Goal: Answer question/provide support: Share knowledge or assist other users

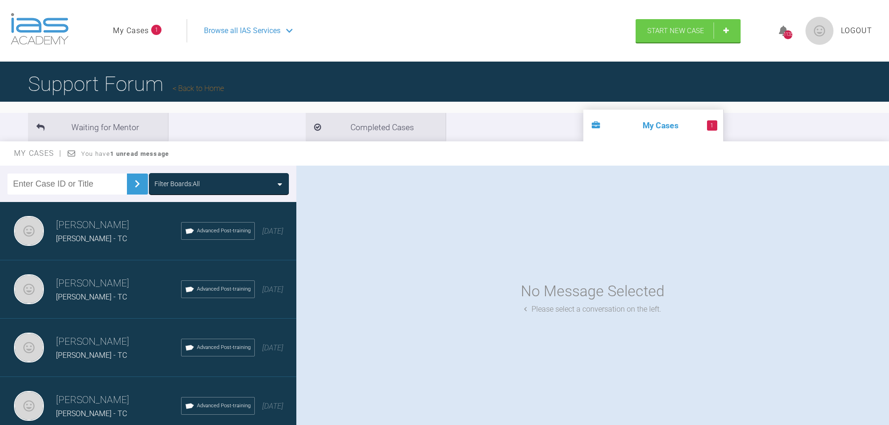
click at [190, 179] on div "Filter Boards: All" at bounding box center [176, 184] width 45 height 10
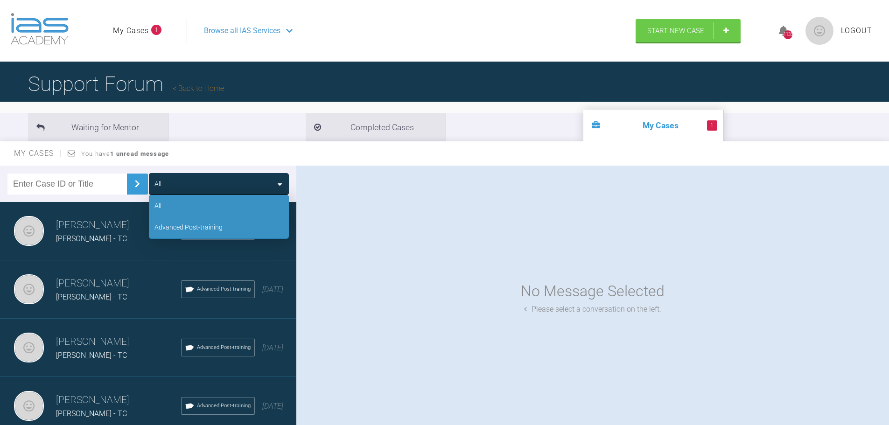
click at [189, 228] on div "Advanced Post-training" at bounding box center [188, 227] width 68 height 10
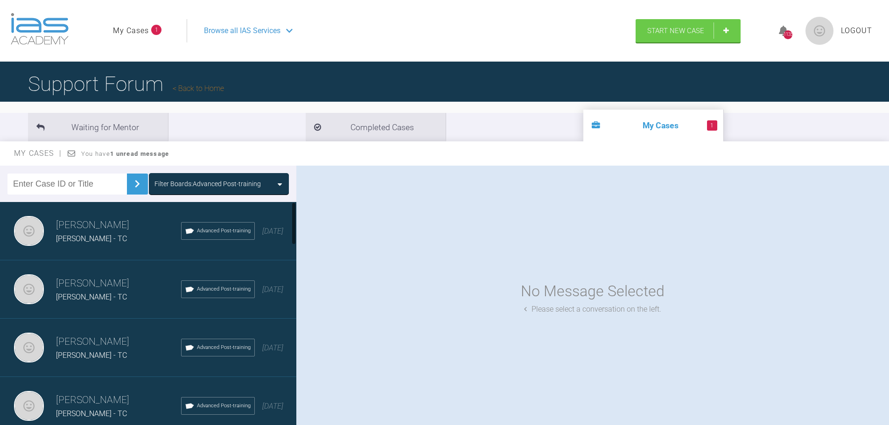
click at [76, 186] on input "text" at bounding box center [66, 184] width 119 height 21
type input "cooney"
click at [130, 180] on img at bounding box center [137, 183] width 15 height 15
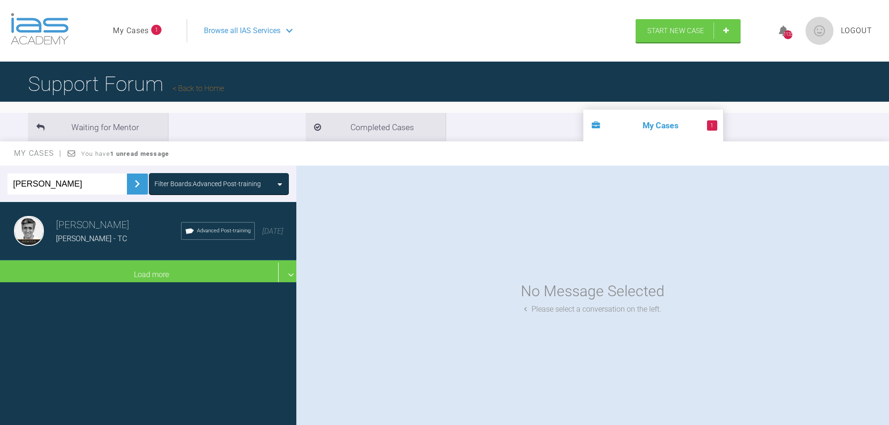
click at [70, 227] on h3 "Asif Chatoo" at bounding box center [118, 225] width 125 height 16
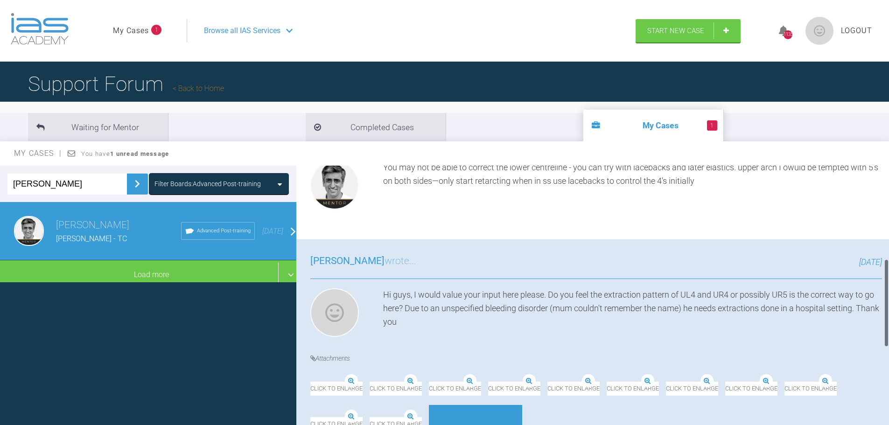
scroll to position [280, 0]
